Goal: Task Accomplishment & Management: Use online tool/utility

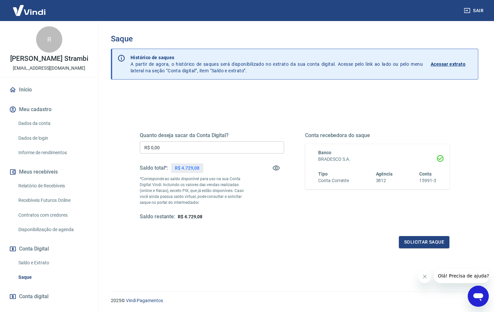
click at [196, 144] on input "R$ 0,00" at bounding box center [212, 147] width 144 height 12
type input "R$ 4.729,08"
click at [407, 240] on button "Solicitar saque" at bounding box center [424, 242] width 51 height 12
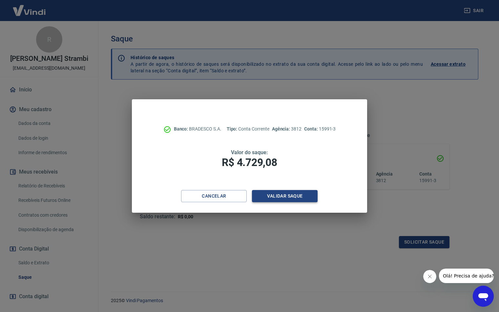
click at [291, 193] on button "Validar saque" at bounding box center [285, 196] width 66 height 12
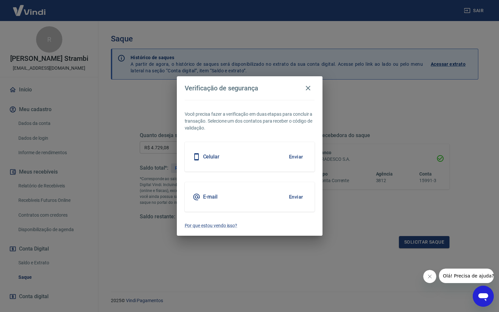
click at [290, 200] on button "Enviar" at bounding box center [296, 197] width 21 height 14
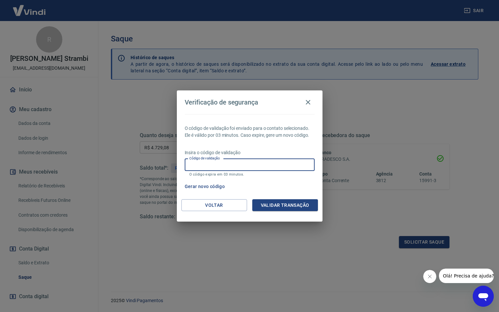
click at [200, 165] on input "Código de validação" at bounding box center [250, 165] width 130 height 12
type input "548880"
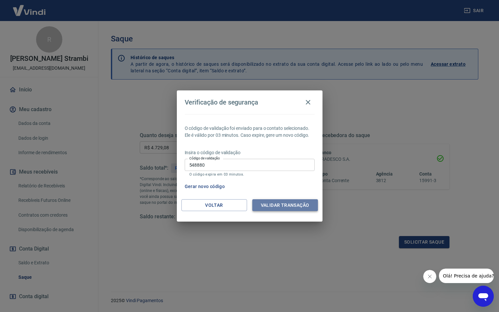
click at [274, 201] on button "Validar transação" at bounding box center [285, 205] width 66 height 12
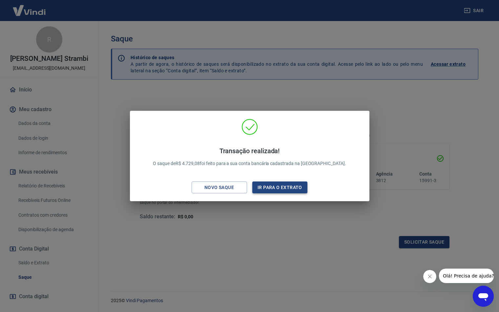
click at [259, 184] on button "Ir para o extrato" at bounding box center [279, 187] width 55 height 12
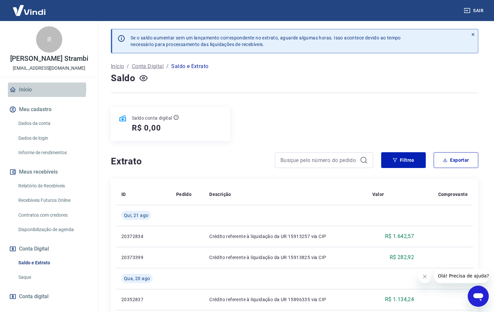
click at [29, 88] on link "Início" at bounding box center [49, 89] width 82 height 14
